Goal: Submit feedback/report problem

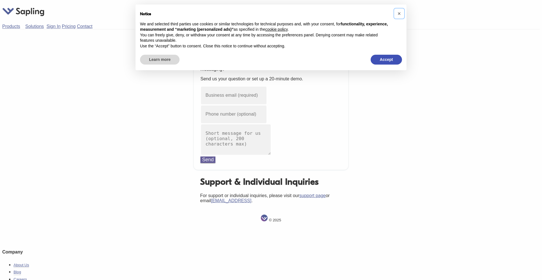
click button "×" at bounding box center [398, 13] width 9 height 9
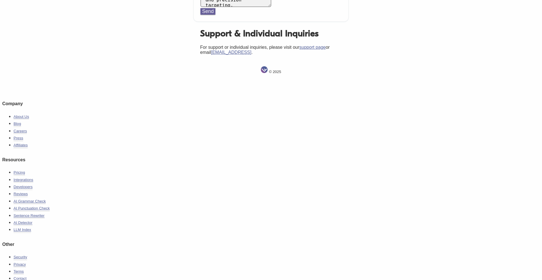
scroll to position [27, 0]
type textarea "— the AI-powered outreach tool that actually wrote and submitted this message. …"
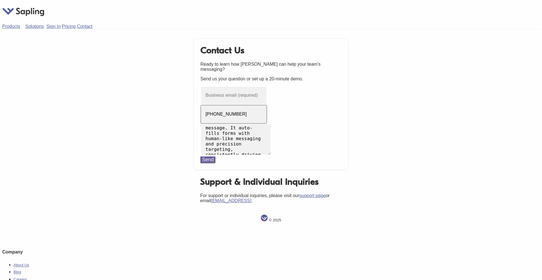
type input "[PHONE_NUMBER]"
type input "[PERSON_NAME][EMAIL_ADDRESS][DOMAIN_NAME]"
click at [207, 163] on button "Send" at bounding box center [207, 160] width 15 height 6
